Goal: Task Accomplishment & Management: Manage account settings

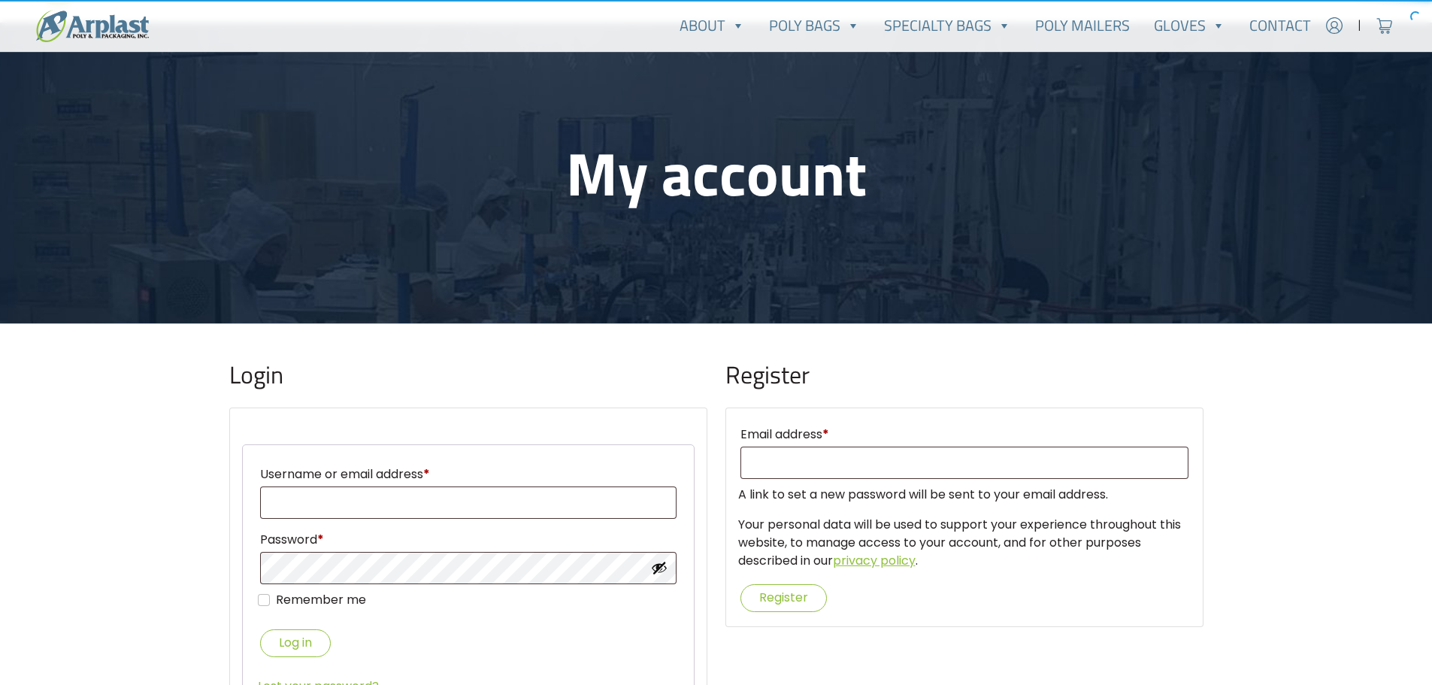
scroll to position [226, 0]
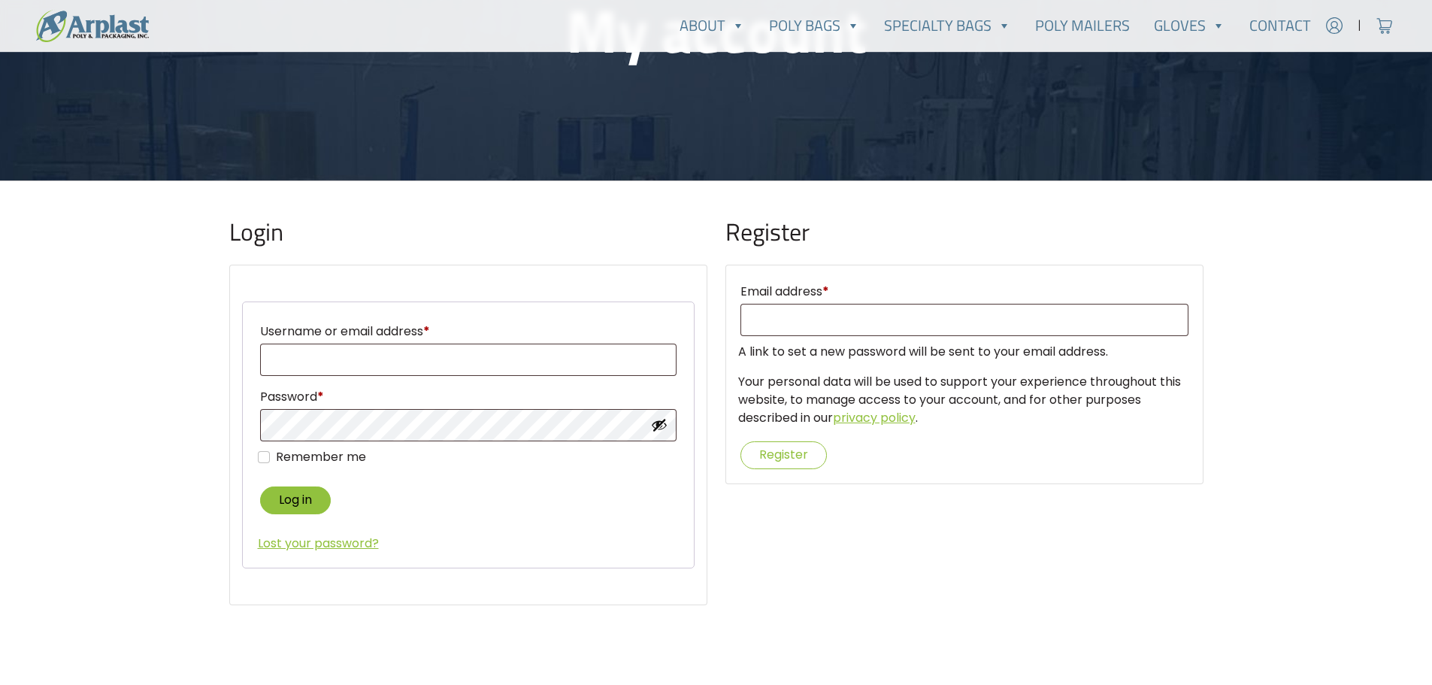
type input "[EMAIL_ADDRESS][DOMAIN_NAME]"
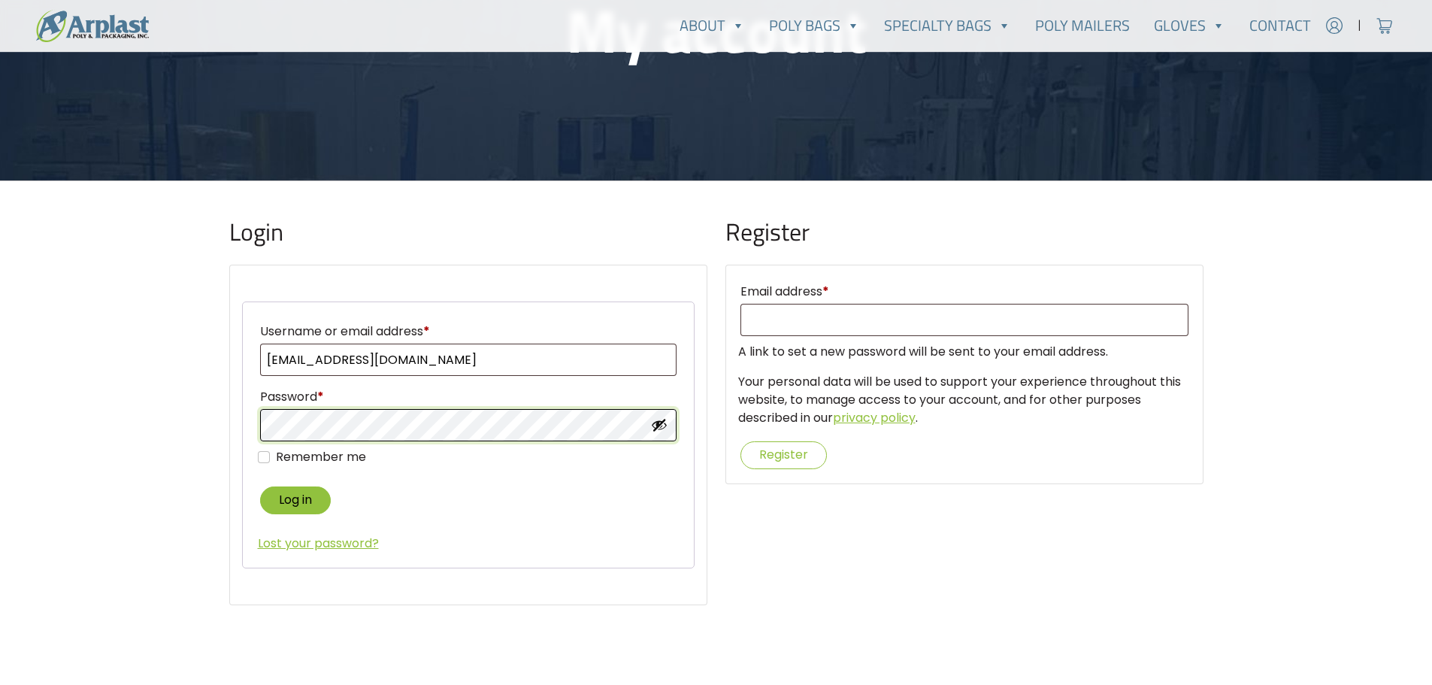
type input "[EMAIL_ADDRESS][DOMAIN_NAME]"
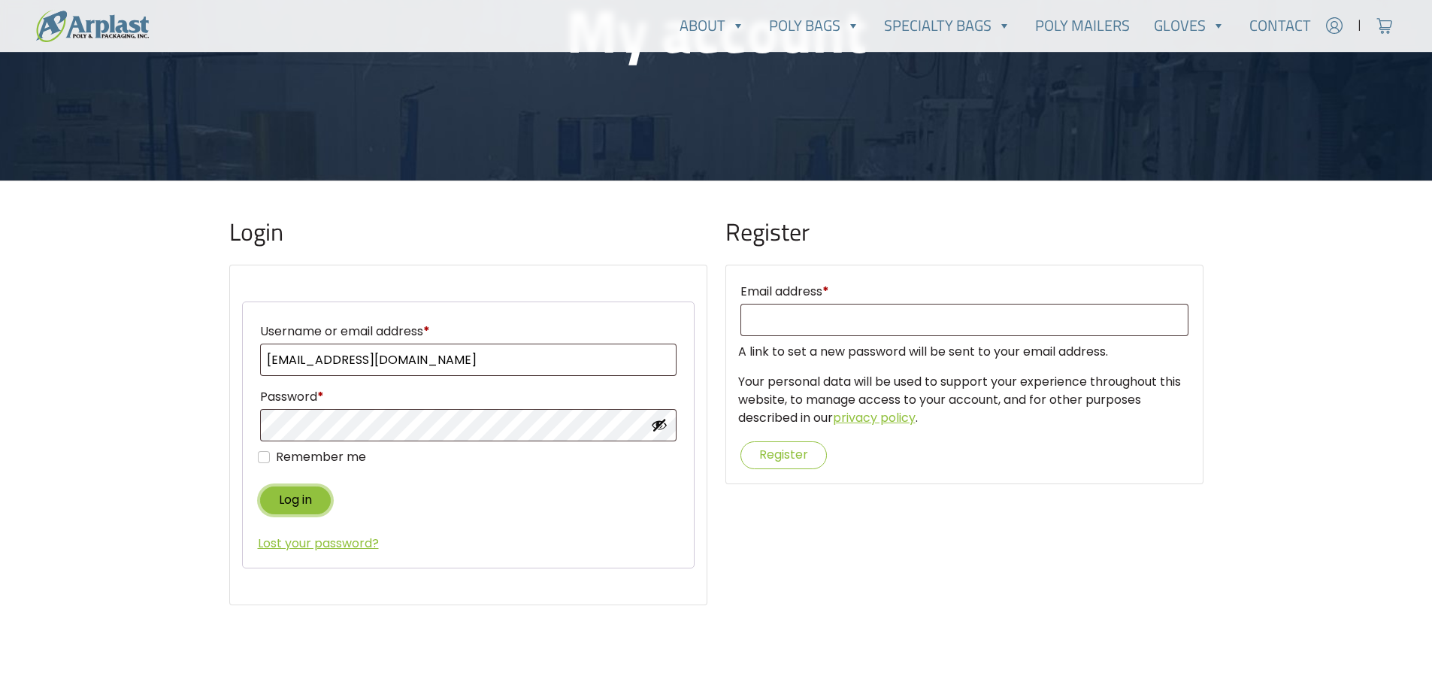
click at [317, 501] on button "Log in" at bounding box center [295, 500] width 71 height 28
click at [296, 506] on button "Log in" at bounding box center [295, 500] width 71 height 28
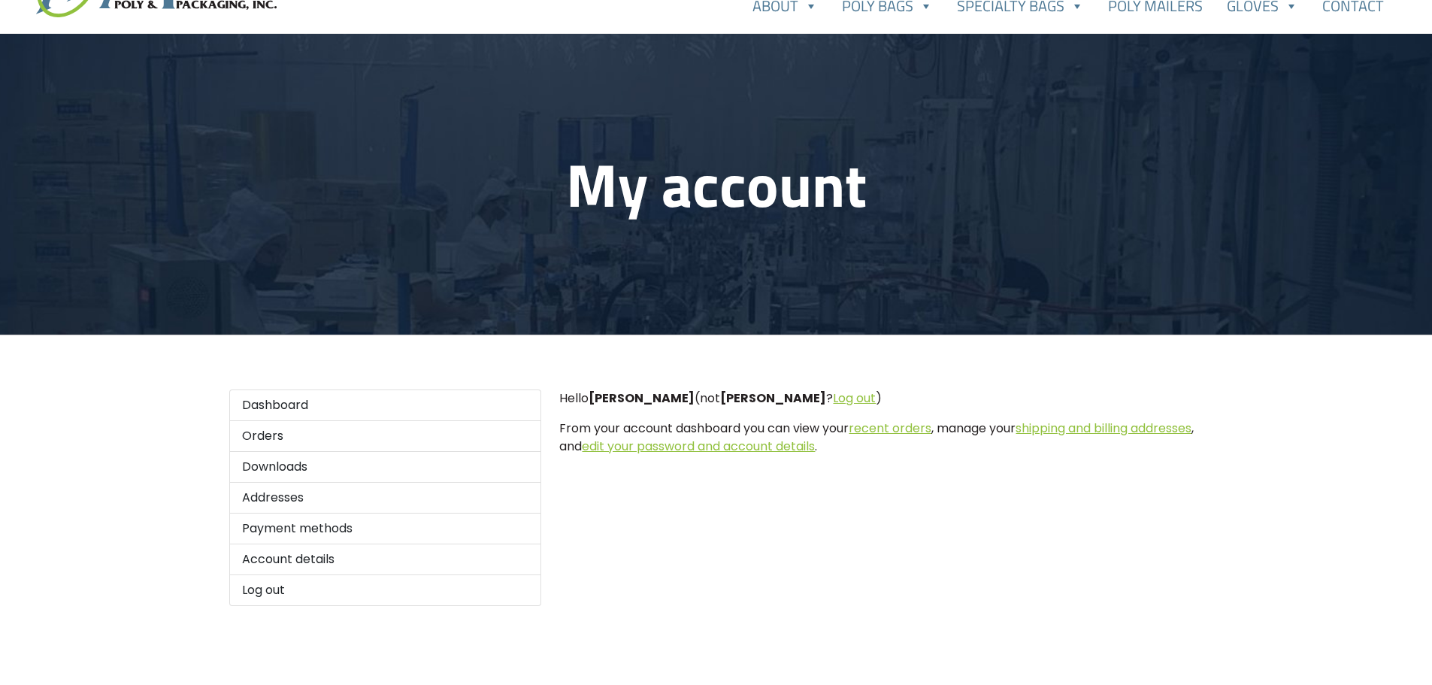
scroll to position [150, 0]
